Goal: Task Accomplishment & Management: Use online tool/utility

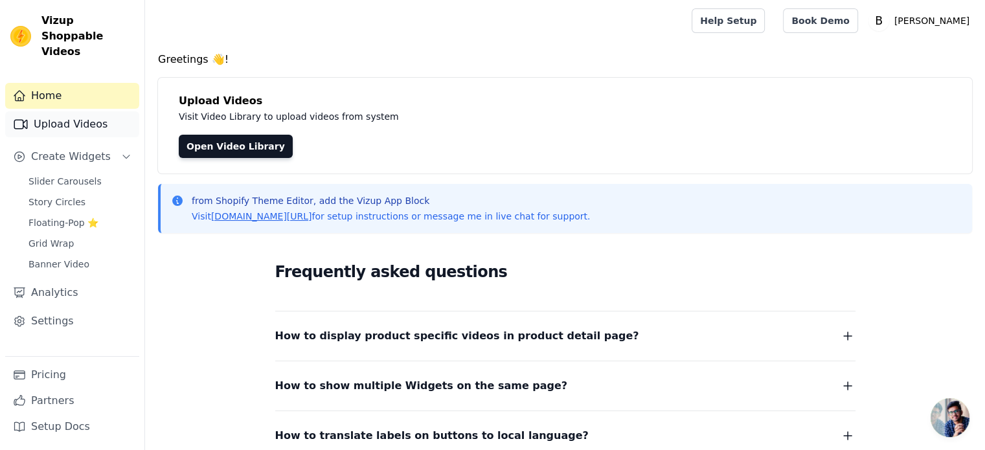
click at [75, 113] on link "Upload Videos" at bounding box center [72, 124] width 134 height 26
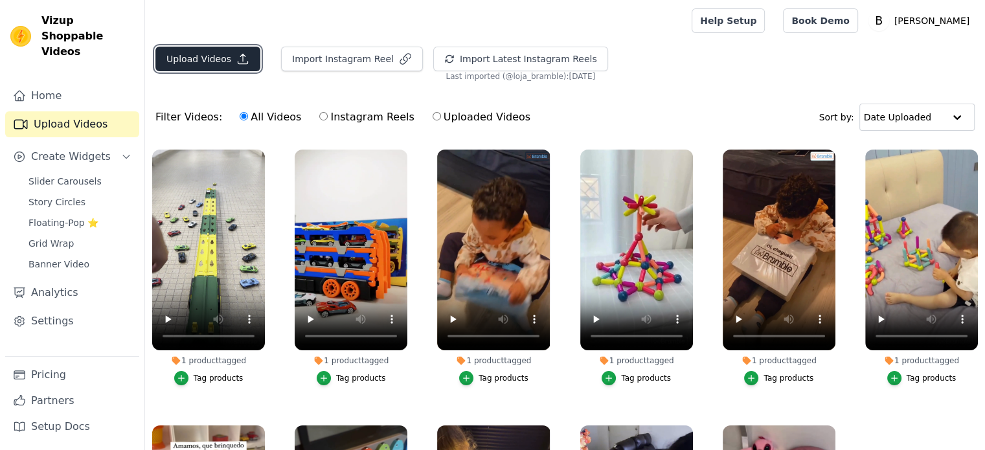
click at [211, 58] on button "Upload Videos" at bounding box center [207, 59] width 105 height 25
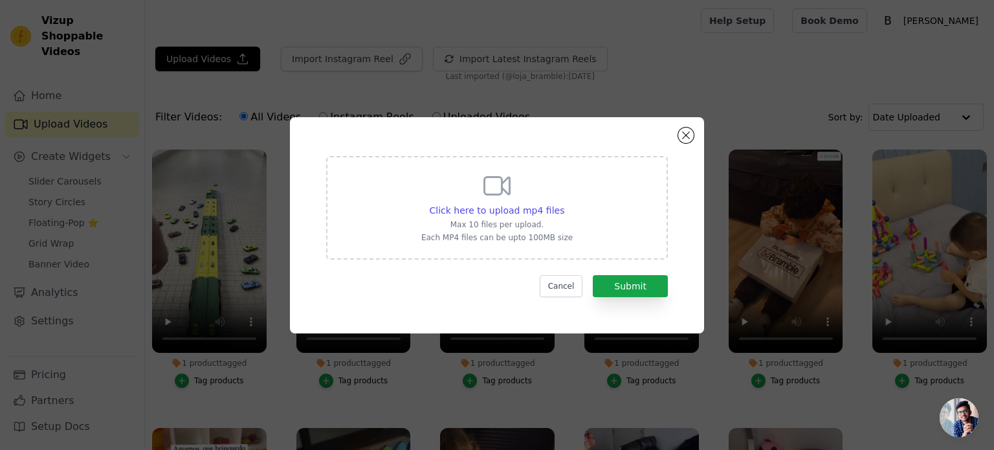
click at [507, 218] on div "Click here to upload mp4 files Max 10 files per upload. Each MP4 files can be u…" at bounding box center [496, 206] width 151 height 72
click at [564, 204] on input "Click here to upload mp4 files Max 10 files per upload. Each MP4 files can be u…" at bounding box center [564, 203] width 1 height 1
type input "C:\fakepath\Blocos_Magneticos_Compressed.mp4"
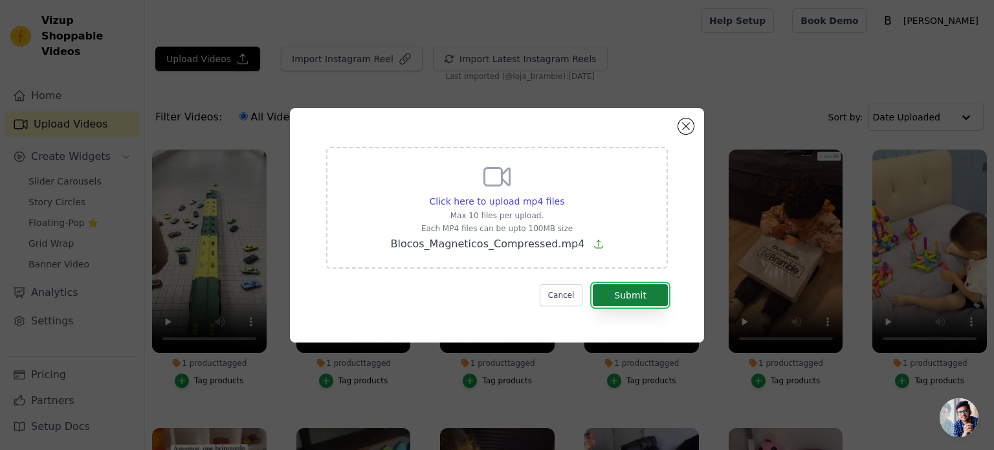
click at [632, 295] on button "Submit" at bounding box center [630, 295] width 75 height 22
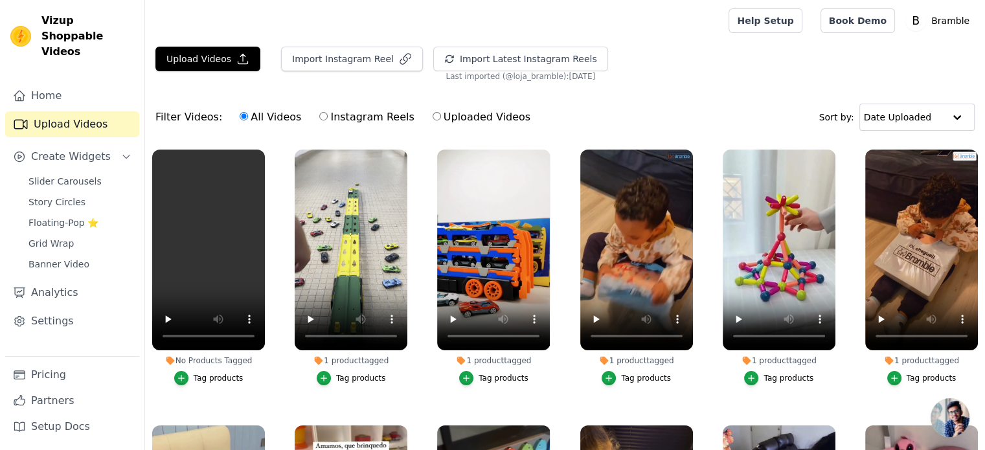
click at [181, 376] on icon "button" at bounding box center [181, 377] width 9 height 9
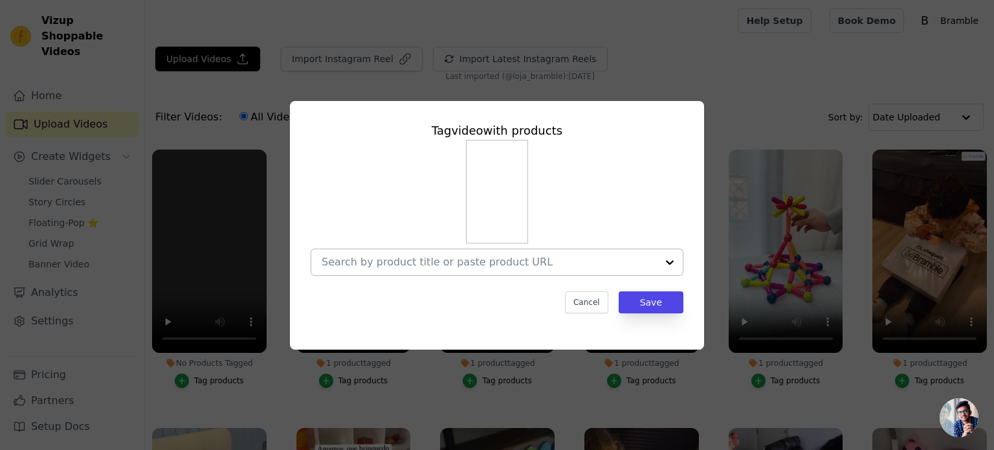
click at [500, 267] on input "No Products Tagged Tag video with products Cancel Save Tag products" at bounding box center [489, 262] width 335 height 12
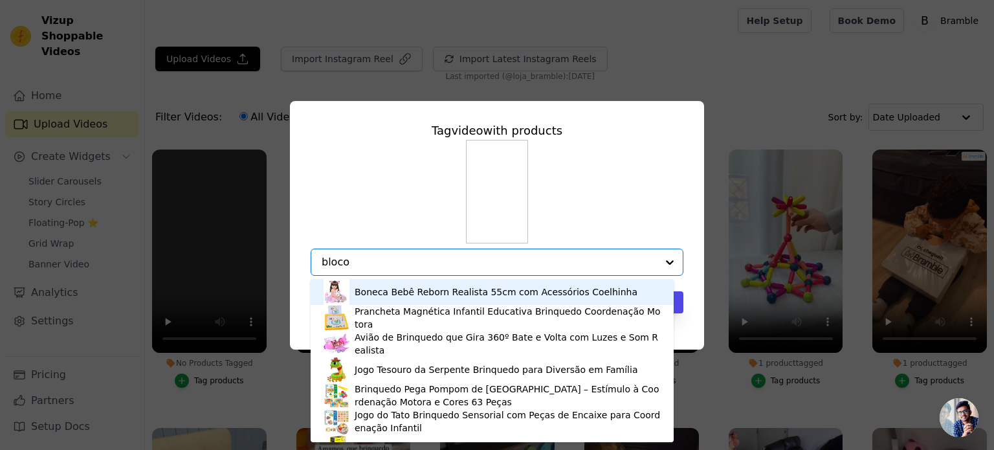
type input "blocos"
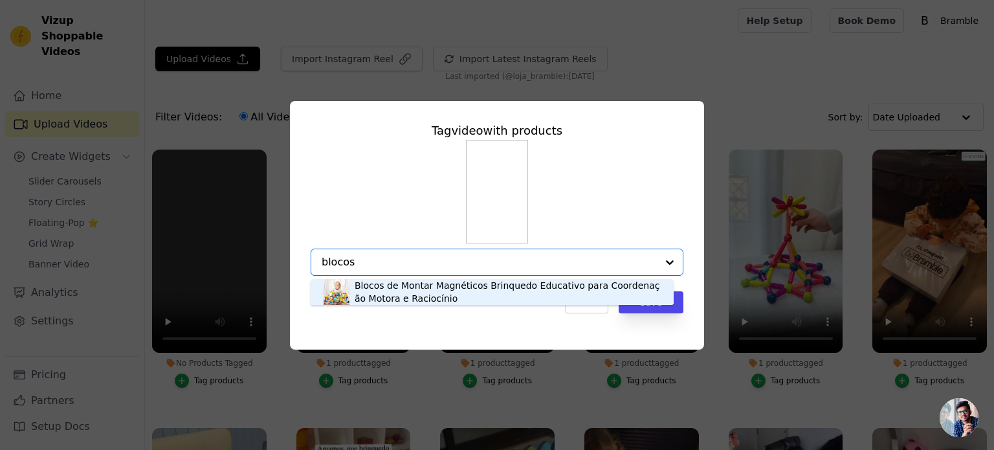
click at [441, 294] on div "Blocos de Montar Magnéticos Brinquedo Educativo para Coordenação Motora e Racio…" at bounding box center [508, 292] width 306 height 26
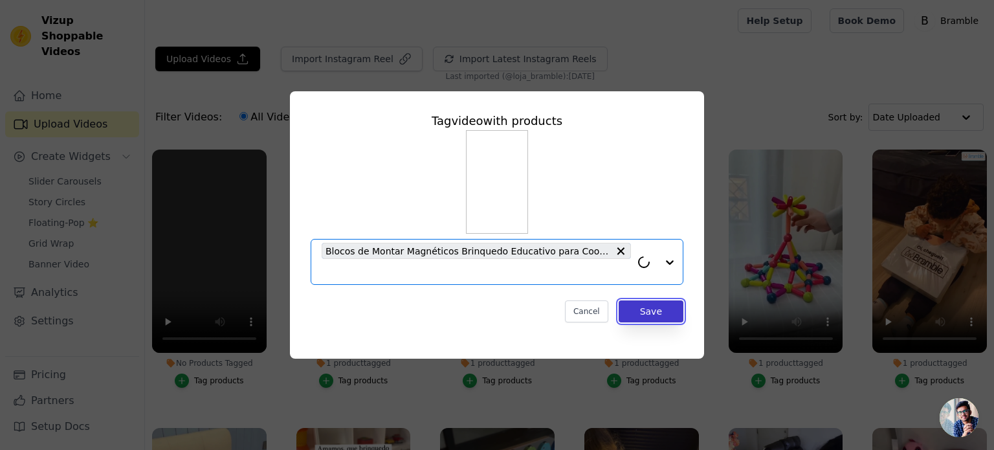
click at [662, 313] on button "Save" at bounding box center [651, 311] width 65 height 22
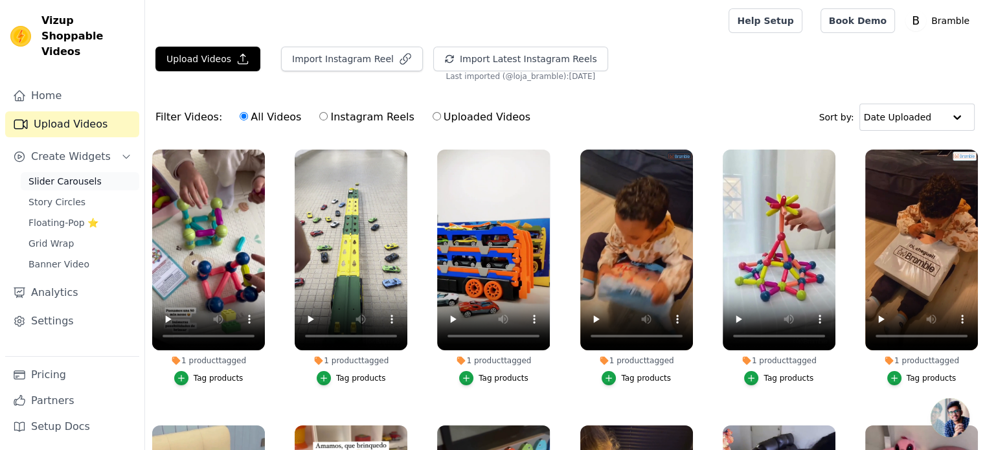
click at [61, 175] on span "Slider Carousels" at bounding box center [64, 181] width 73 height 13
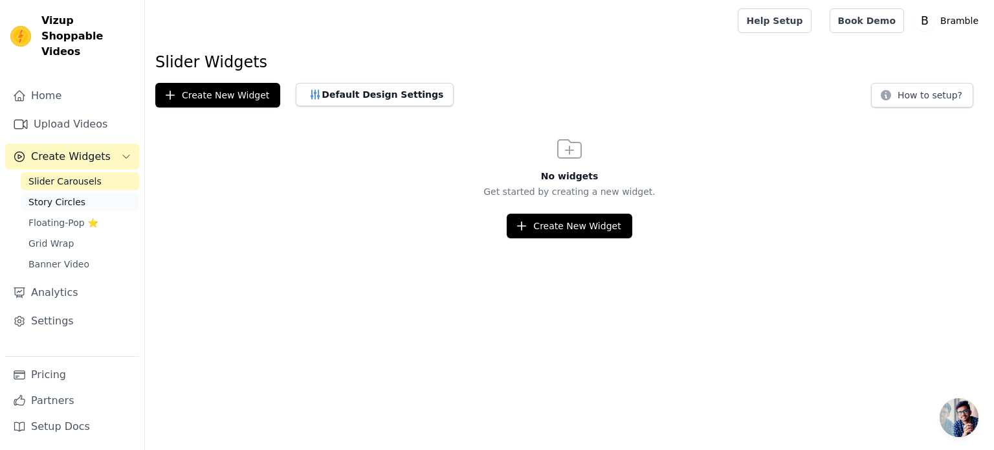
click at [55, 195] on span "Story Circles" at bounding box center [56, 201] width 57 height 13
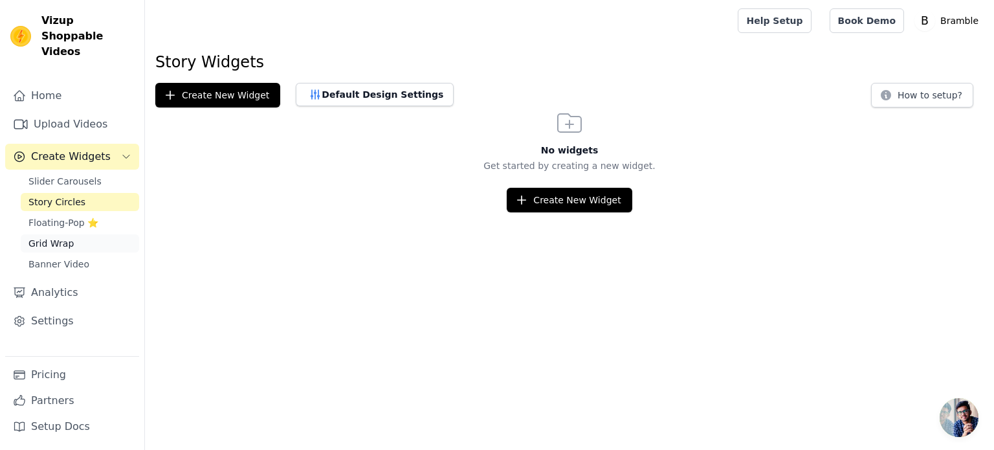
click at [53, 237] on span "Grid Wrap" at bounding box center [50, 243] width 45 height 13
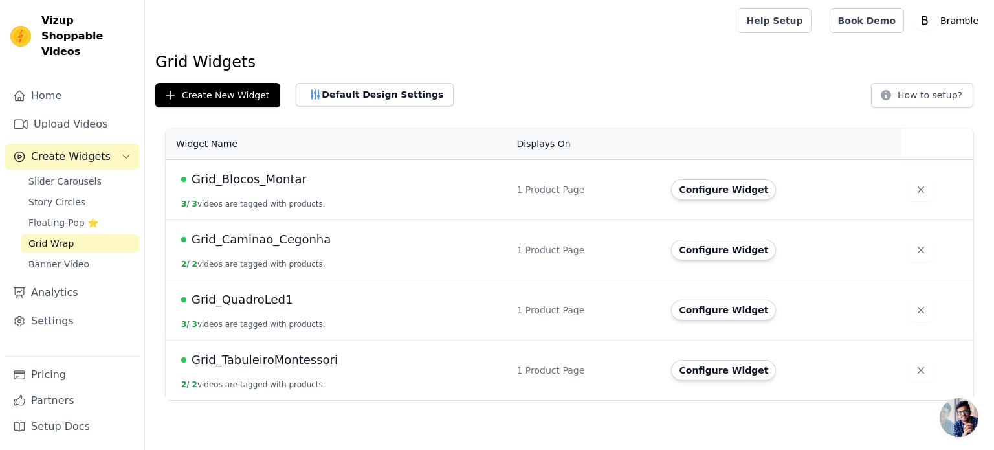
click at [256, 176] on span "Grid_Blocos_Montar" at bounding box center [249, 179] width 115 height 18
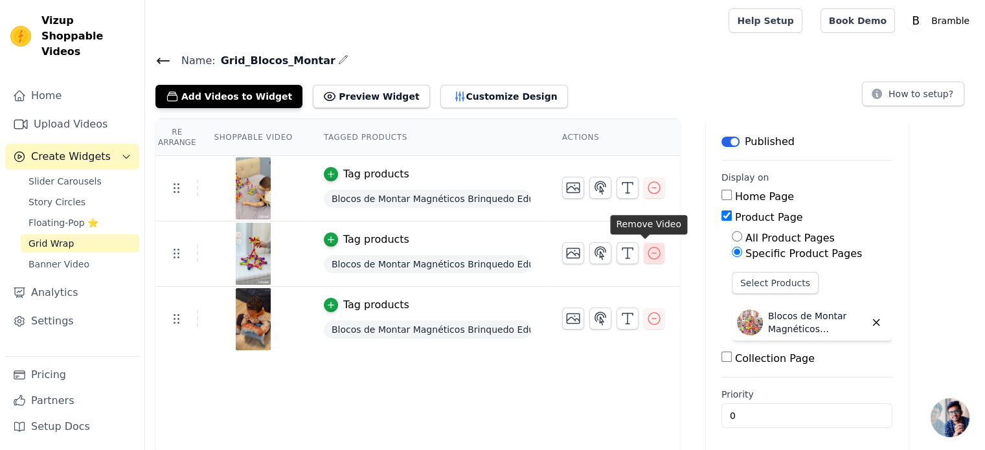
click at [646, 254] on icon "button" at bounding box center [654, 253] width 16 height 16
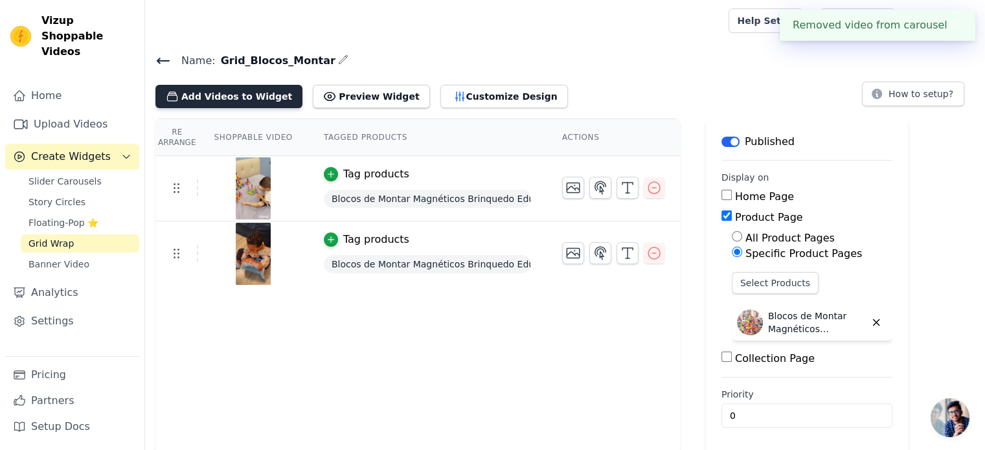
click at [232, 87] on button "Add Videos to Widget" at bounding box center [228, 96] width 147 height 23
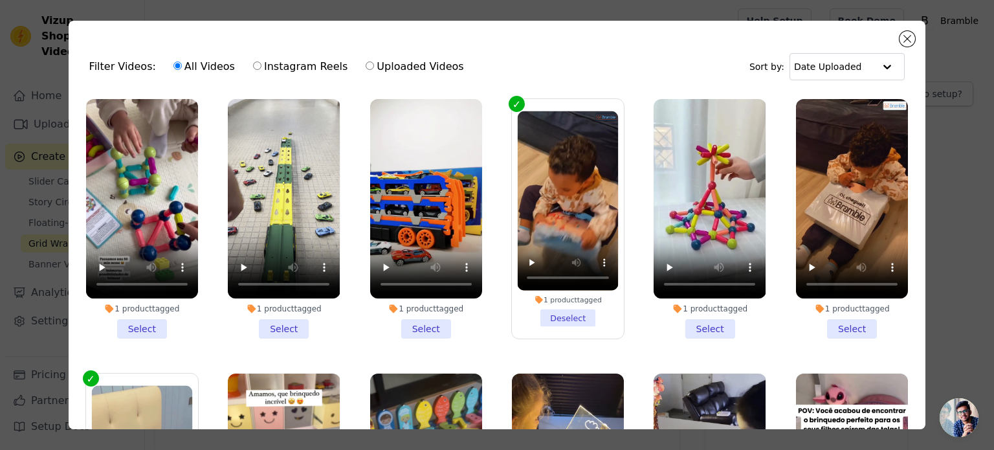
click at [133, 326] on li "1 product tagged Select" at bounding box center [142, 219] width 112 height 240
click at [0, 0] on input "1 product tagged Select" at bounding box center [0, 0] width 0 height 0
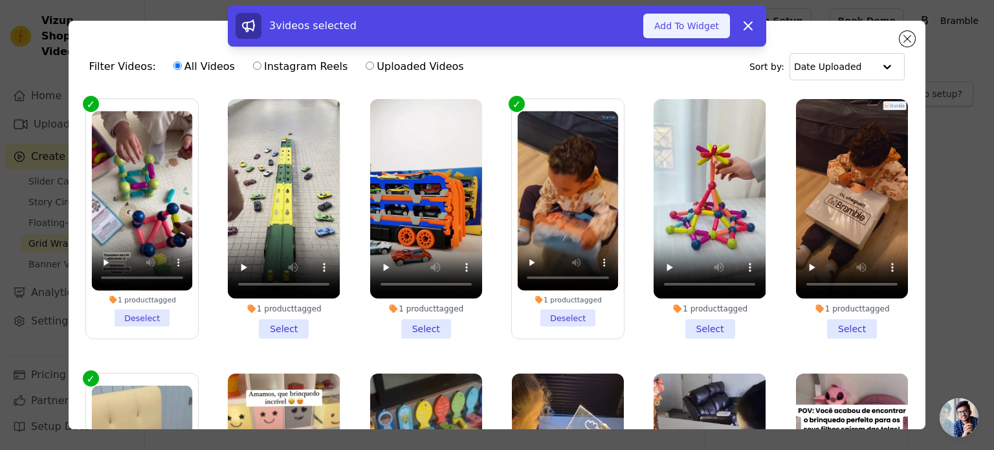
click at [695, 27] on button "Add To Widget" at bounding box center [686, 26] width 87 height 25
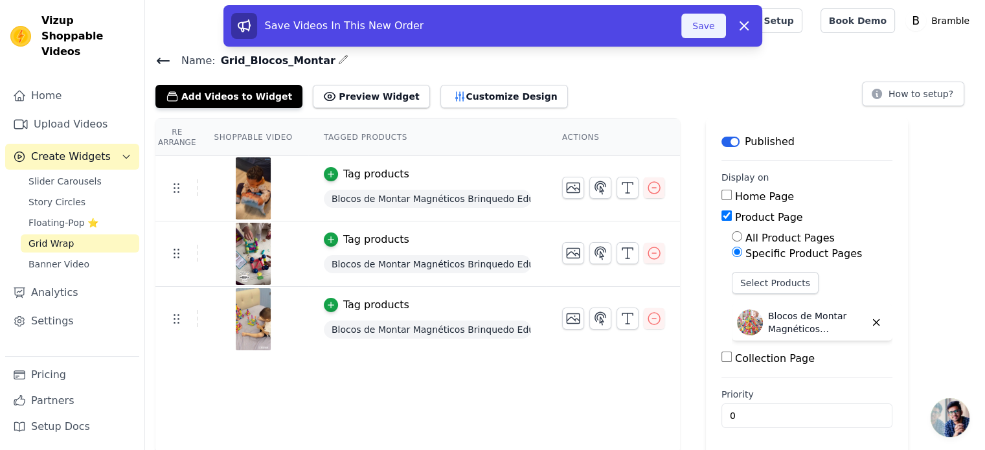
click at [704, 23] on button "Save" at bounding box center [703, 26] width 44 height 25
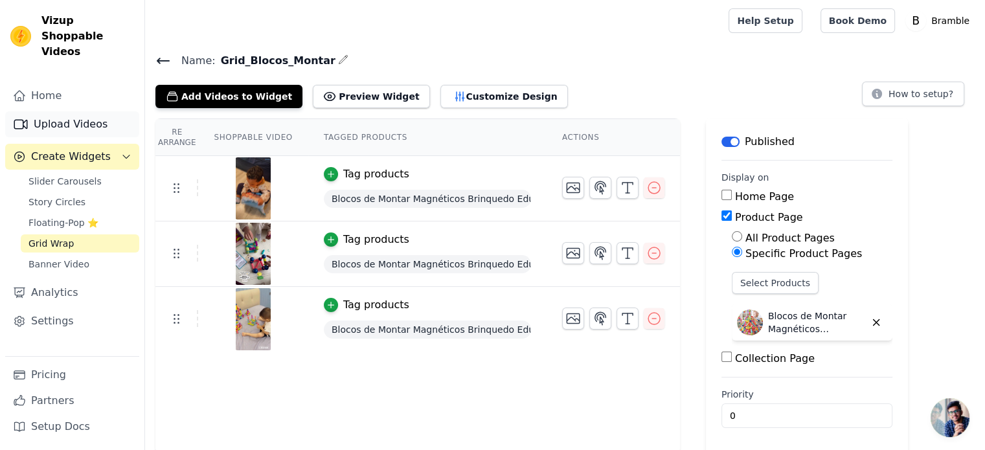
click at [44, 111] on link "Upload Videos" at bounding box center [72, 124] width 134 height 26
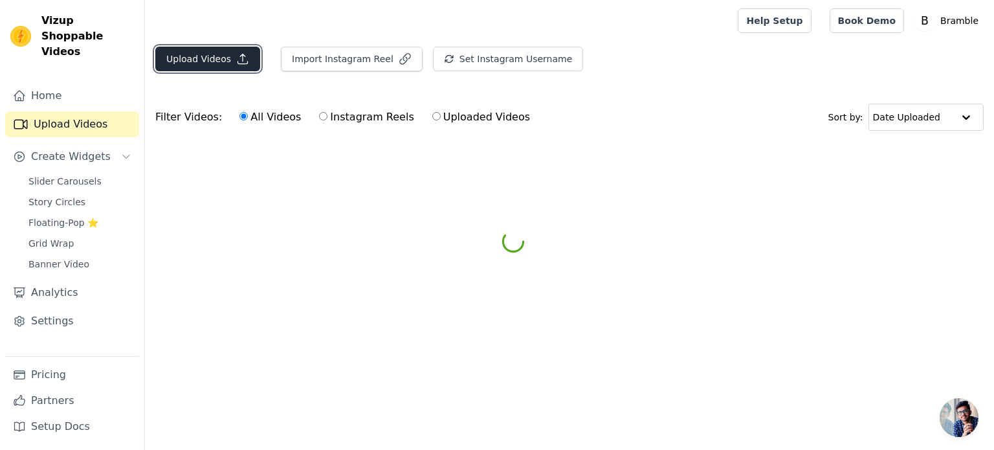
click at [205, 56] on button "Upload Videos" at bounding box center [207, 59] width 105 height 25
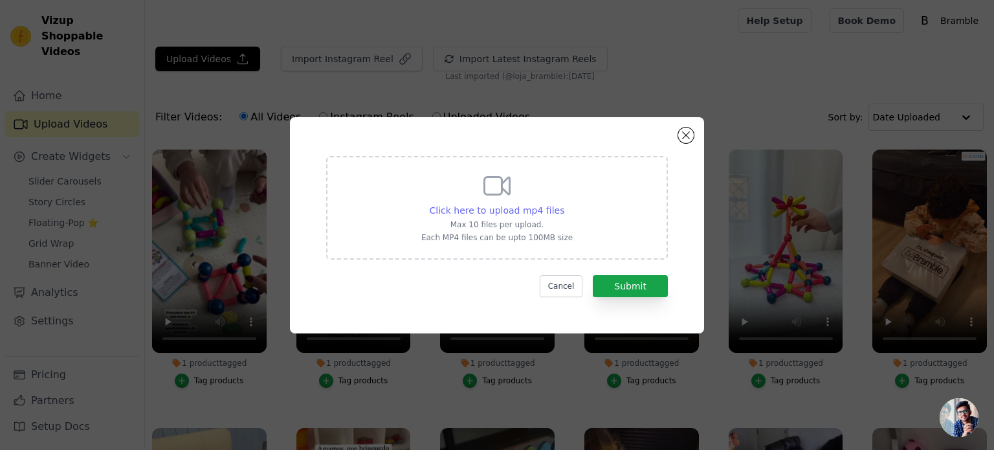
click at [513, 212] on span "Click here to upload mp4 files" at bounding box center [497, 210] width 135 height 10
click at [564, 204] on input "Click here to upload mp4 files Max 10 files per upload. Each MP4 files can be u…" at bounding box center [564, 203] width 1 height 1
type input "C:\fakepath\Blocos_Murilo_Cortado_Compressed.mp4"
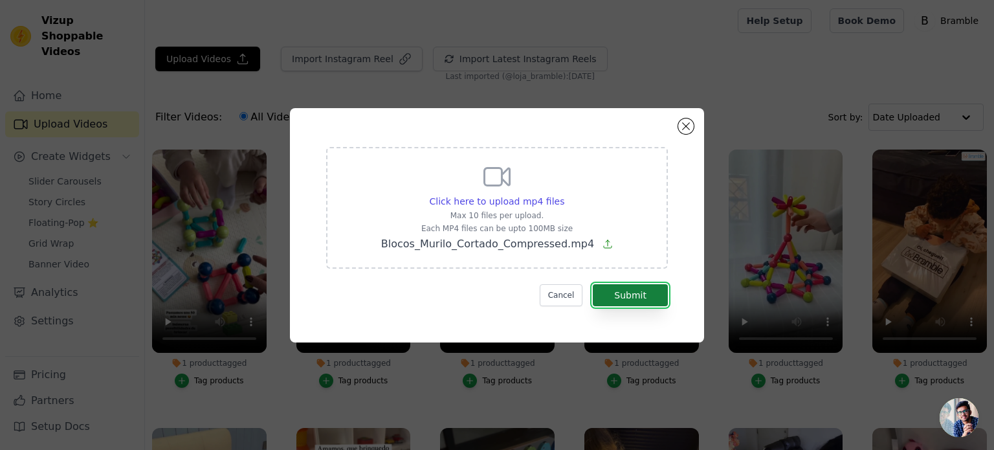
click at [631, 295] on button "Submit" at bounding box center [630, 295] width 75 height 22
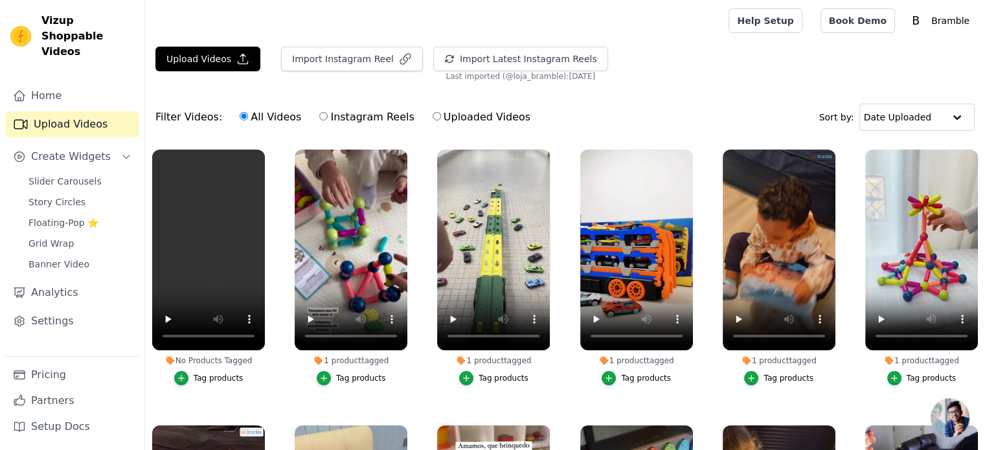
click at [206, 375] on div "Tag products" at bounding box center [219, 378] width 50 height 10
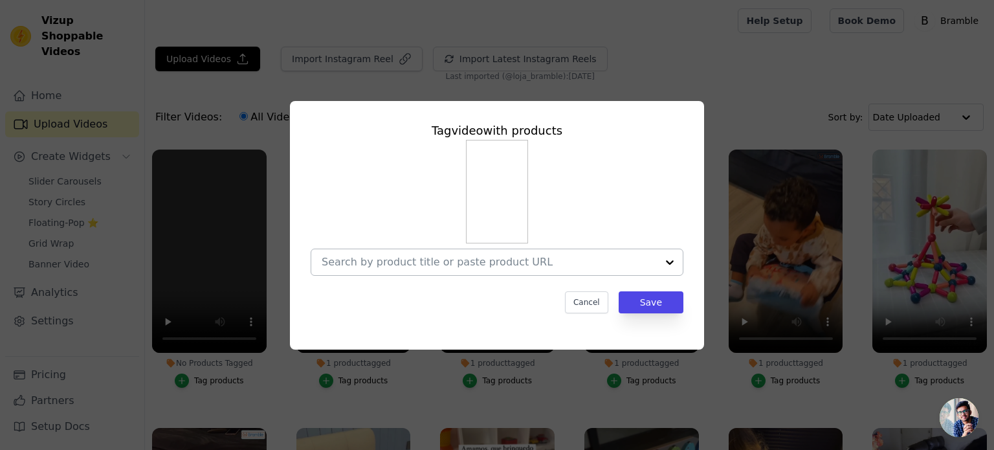
click at [477, 266] on input "No Products Tagged Tag video with products Cancel Save Tag products" at bounding box center [489, 262] width 335 height 12
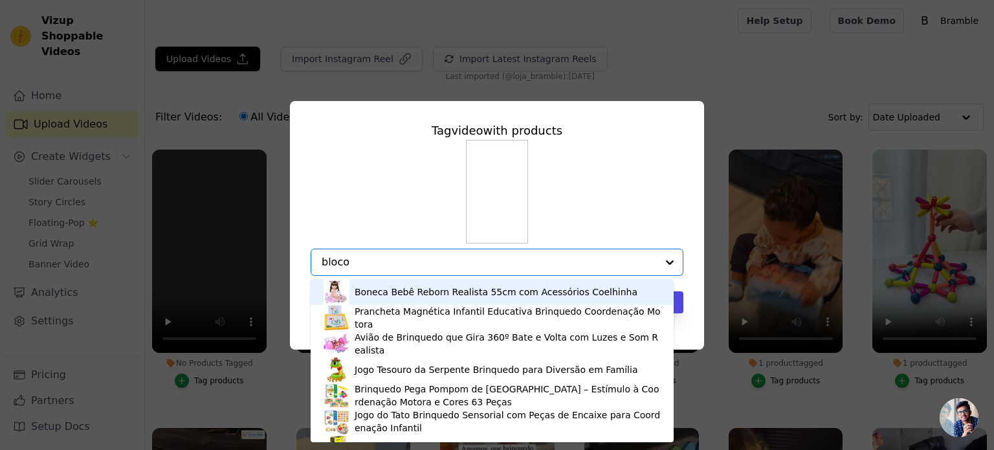
type input "blocos"
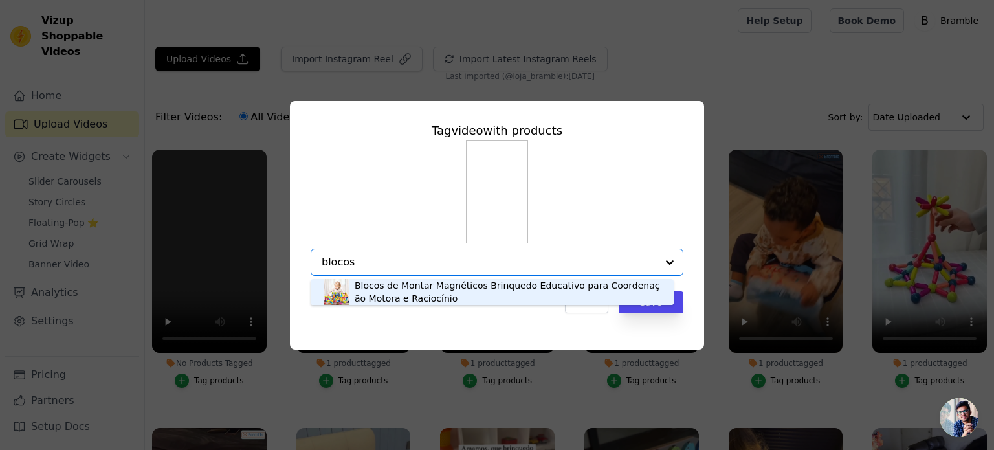
click at [460, 284] on div "Blocos de Montar Magnéticos Brinquedo Educativo para Coordenação Motora e Racio…" at bounding box center [508, 292] width 306 height 26
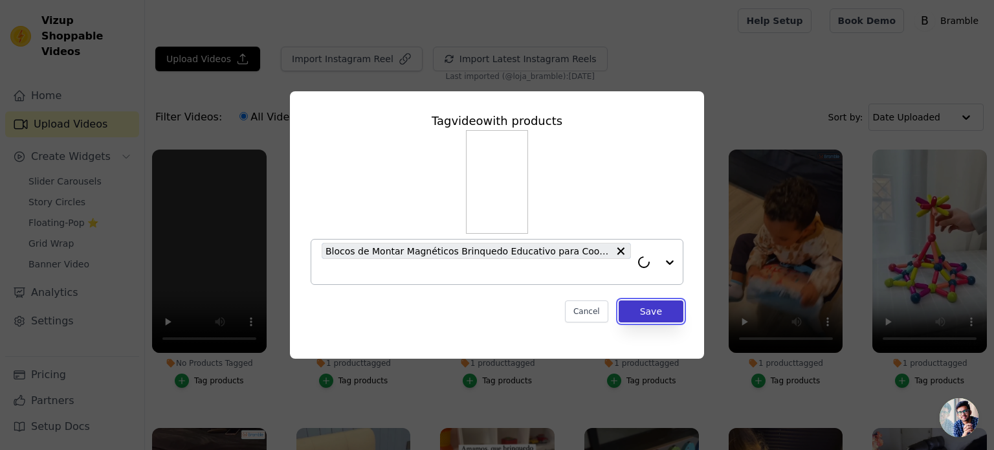
click at [660, 313] on button "Save" at bounding box center [651, 311] width 65 height 22
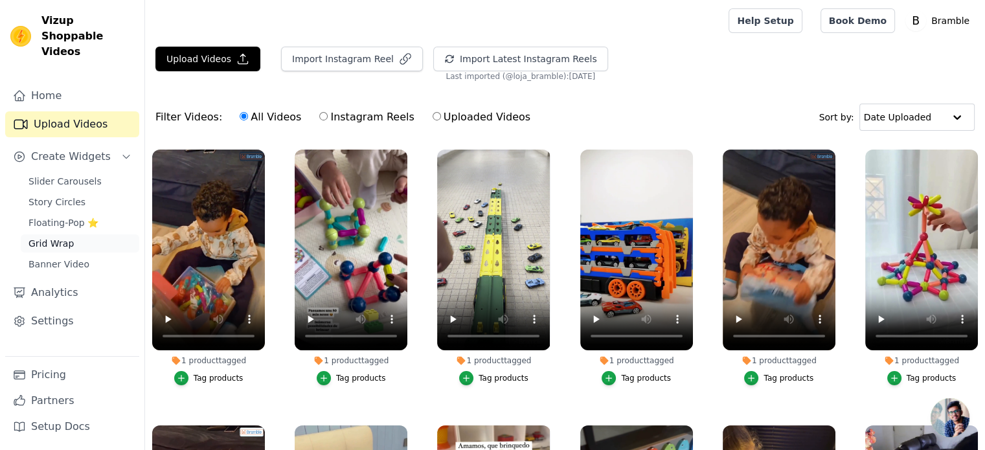
click at [51, 237] on span "Grid Wrap" at bounding box center [50, 243] width 45 height 13
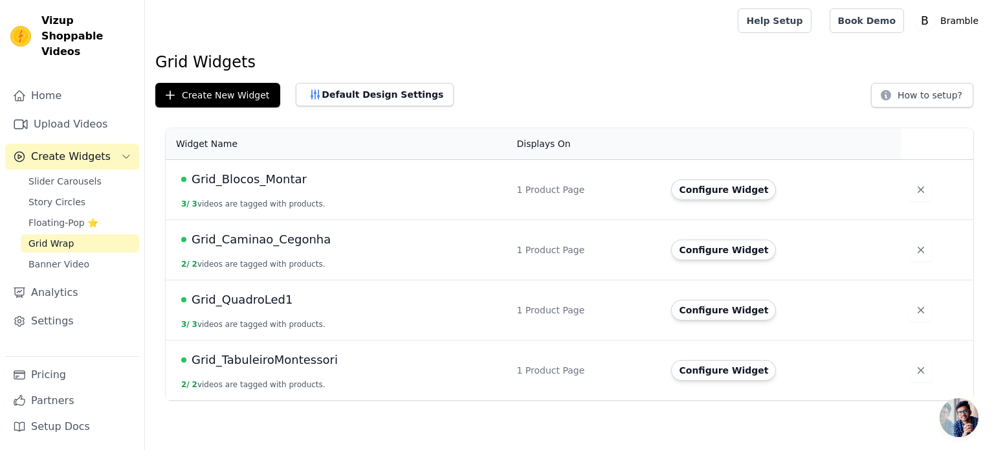
click at [258, 185] on span "Grid_Blocos_Montar" at bounding box center [249, 179] width 115 height 18
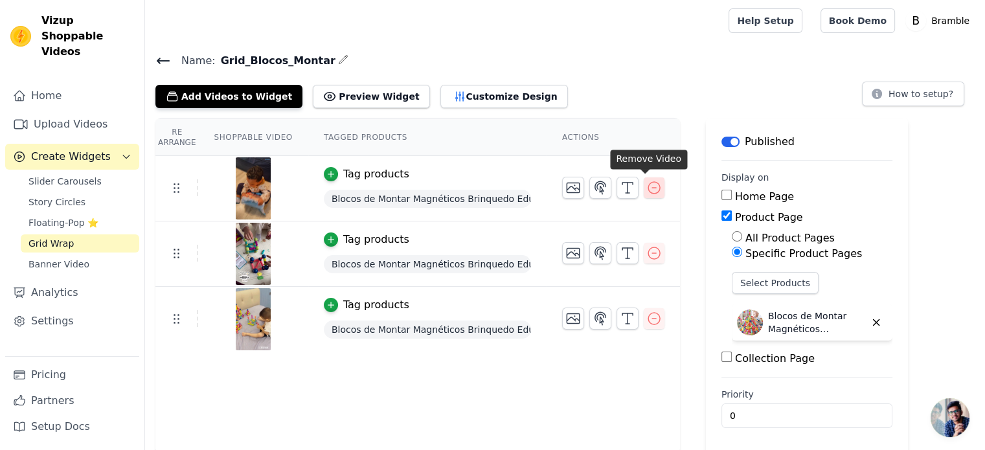
click at [646, 189] on icon "button" at bounding box center [654, 188] width 16 height 16
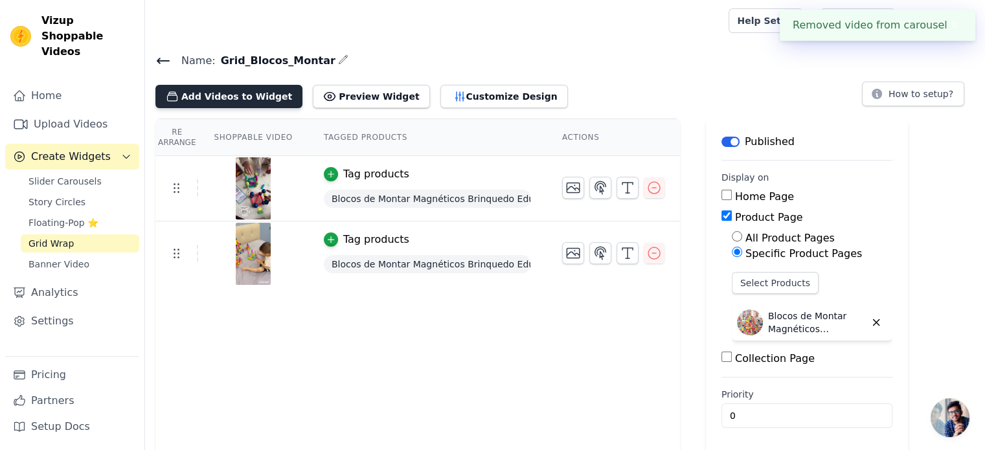
click at [202, 93] on button "Add Videos to Widget" at bounding box center [228, 96] width 147 height 23
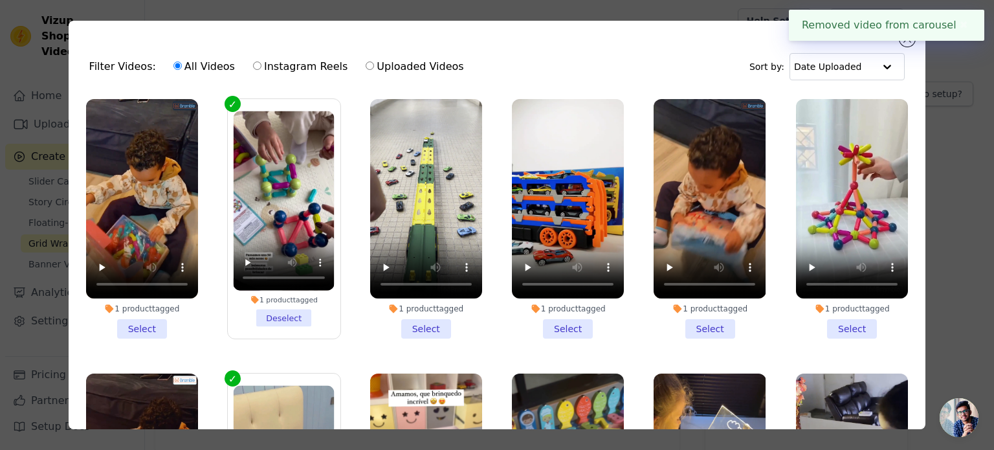
click at [148, 326] on li "1 product tagged Select" at bounding box center [142, 219] width 112 height 240
click at [0, 0] on input "1 product tagged Select" at bounding box center [0, 0] width 0 height 0
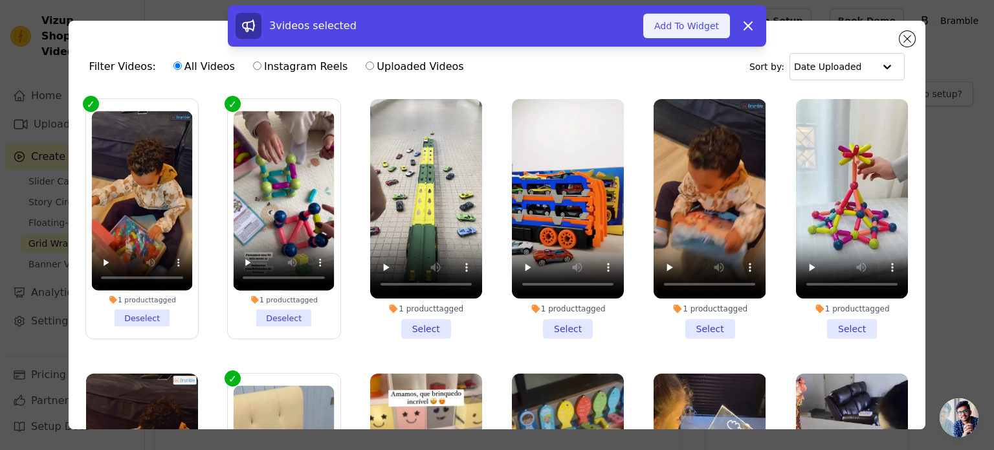
click at [686, 30] on button "Add To Widget" at bounding box center [686, 26] width 87 height 25
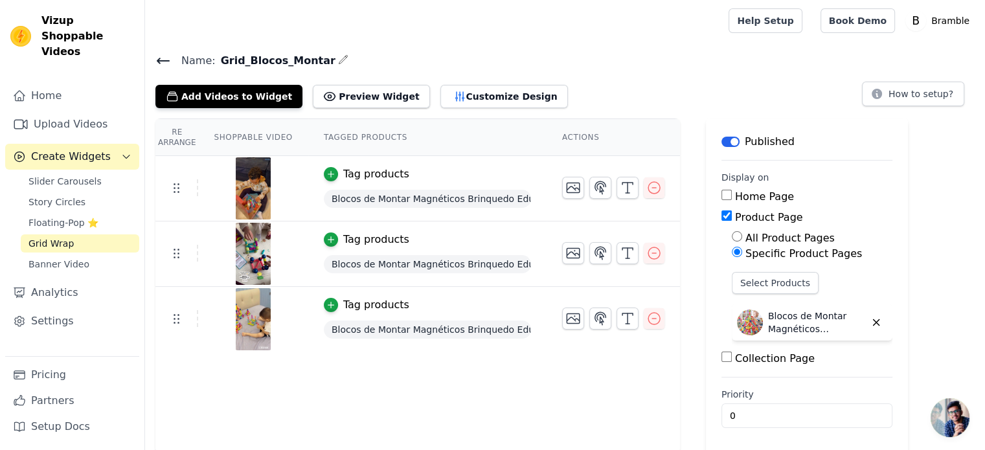
click at [162, 56] on icon at bounding box center [163, 61] width 16 height 16
